Goal: Book appointment/travel/reservation

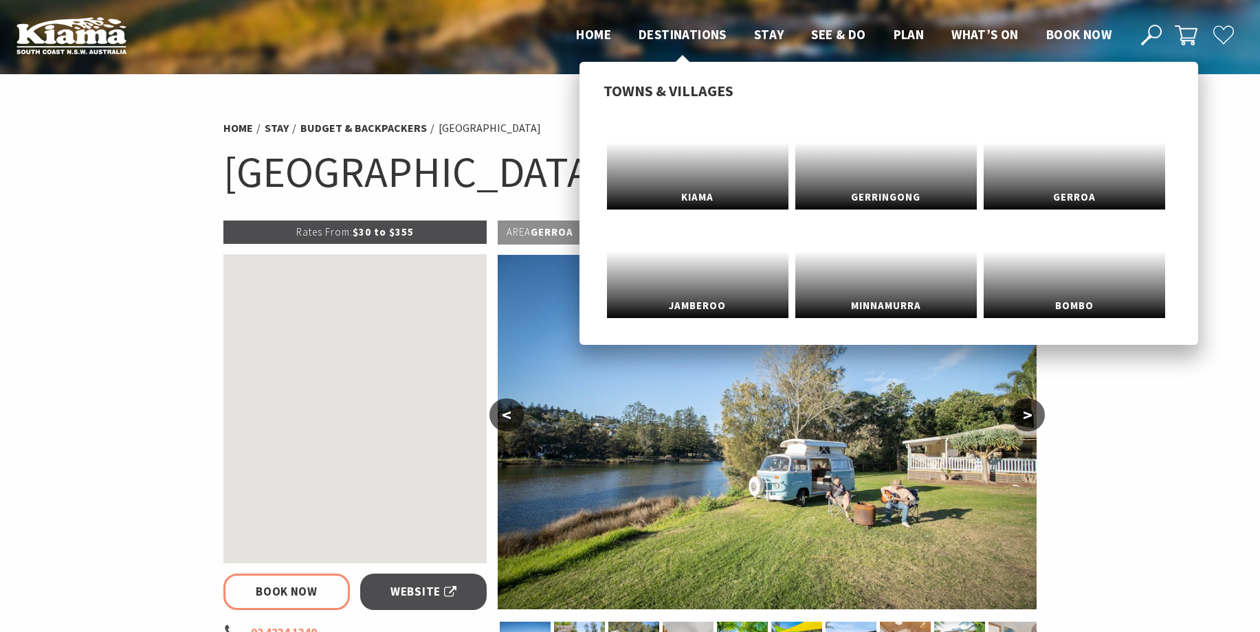
select select "3"
select select "2"
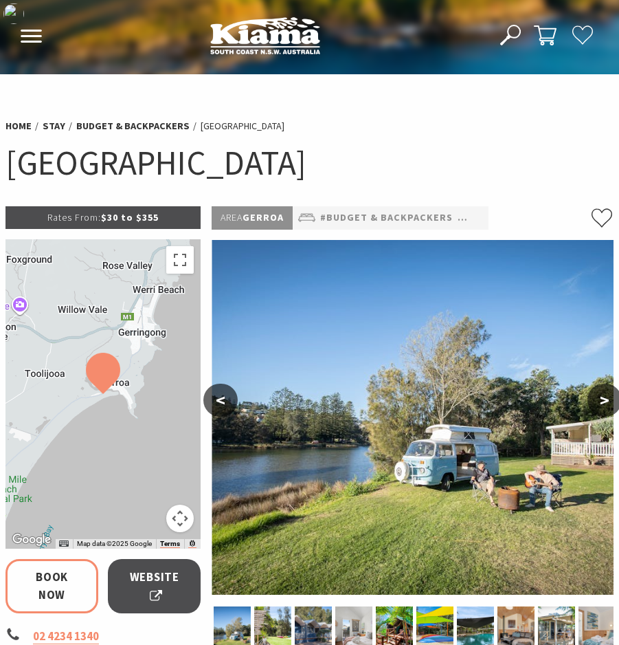
select select "3"
click at [584, 32] on use at bounding box center [583, 35] width 20 height 18
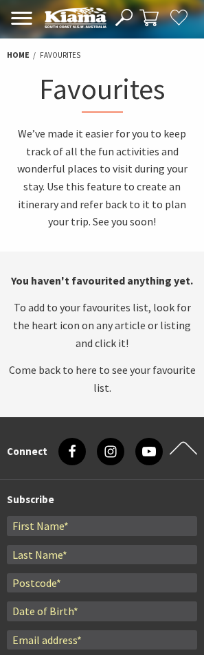
drag, startPoint x: 22, startPoint y: 134, endPoint x: 101, endPoint y: 81, distance: 95.1
click at [101, 81] on h1 "Favourites" at bounding box center [102, 91] width 190 height 43
